Goal: Information Seeking & Learning: Find specific fact

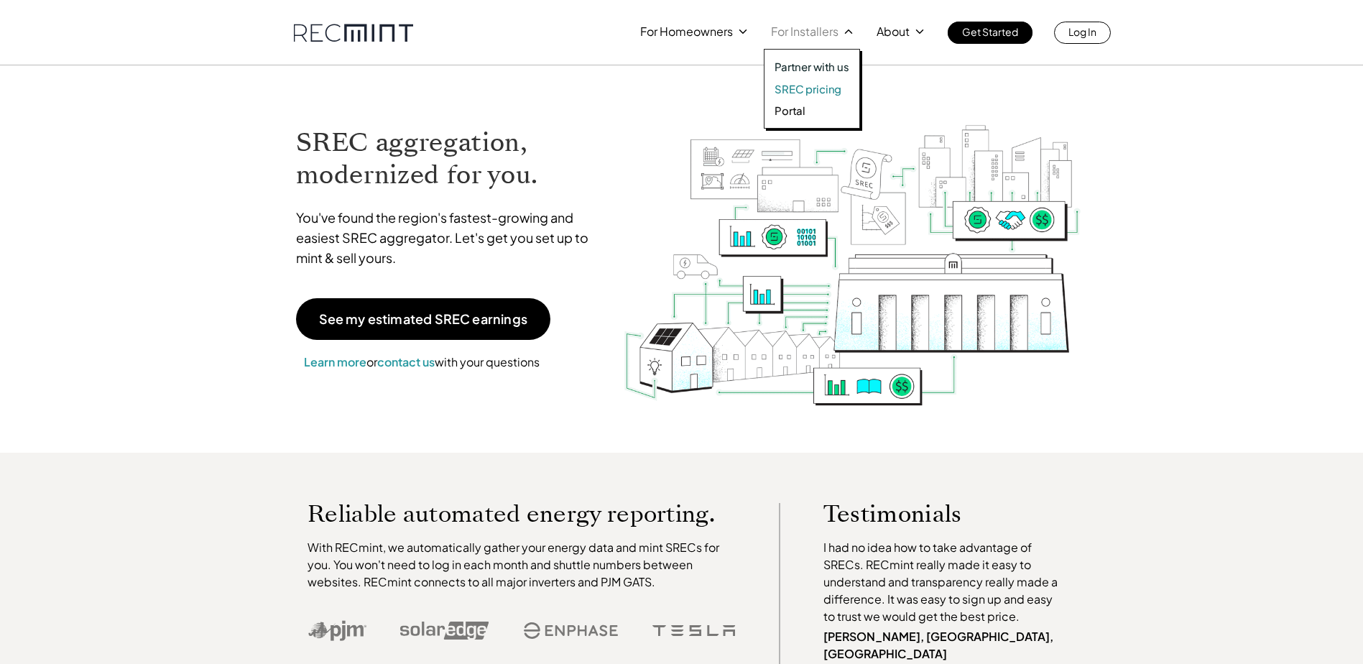
click at [827, 86] on p "SREC pricing" at bounding box center [808, 89] width 67 height 14
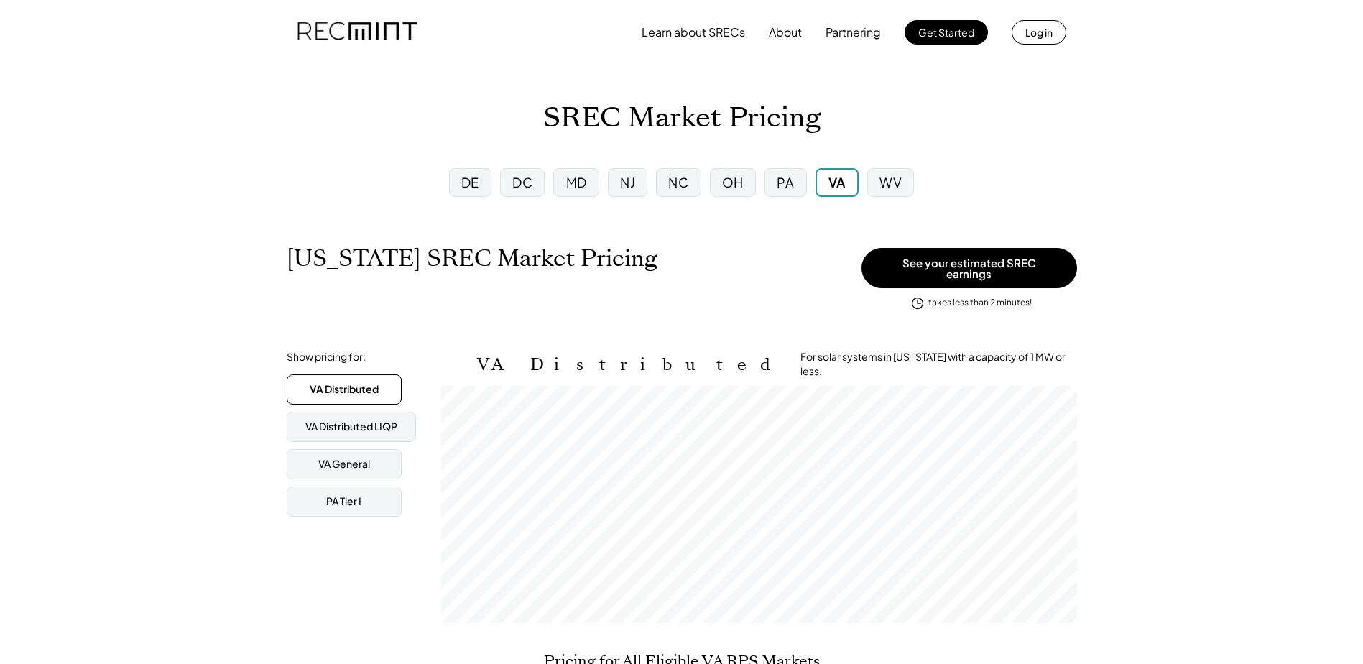
scroll to position [237, 636]
click at [793, 176] on div "PA" at bounding box center [785, 182] width 17 height 18
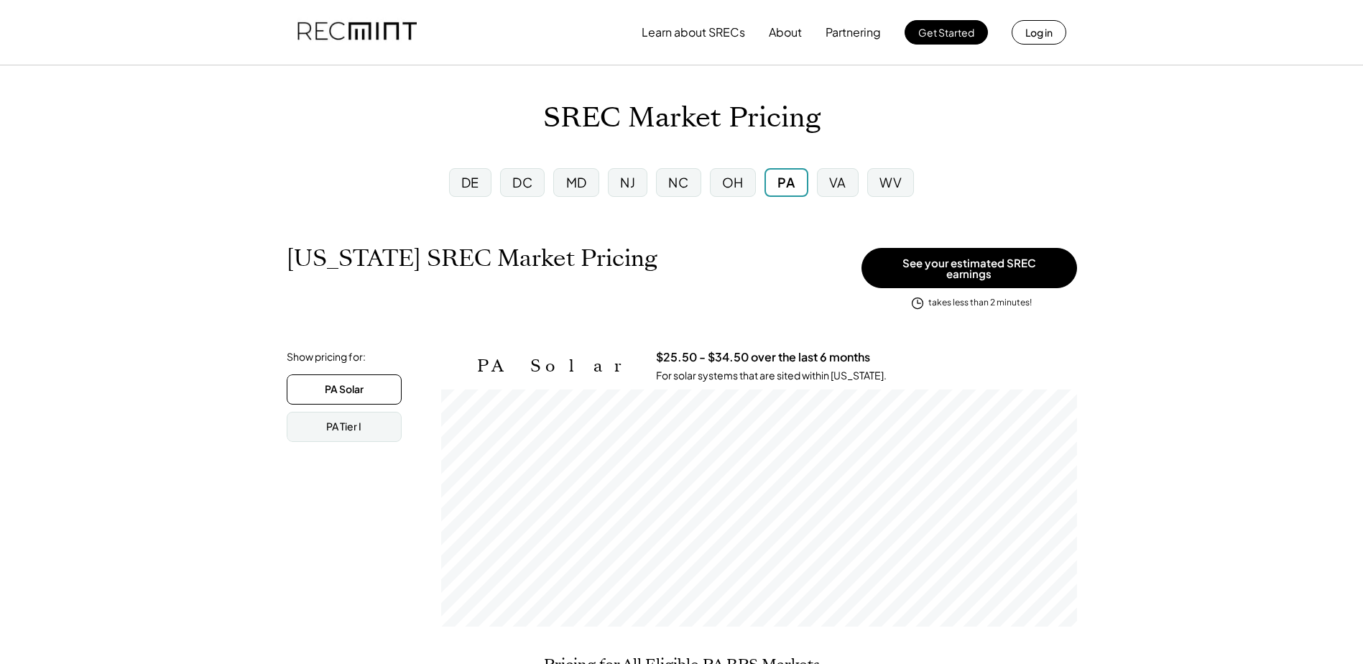
scroll to position [237, 636]
